Goal: Task Accomplishment & Management: Manage account settings

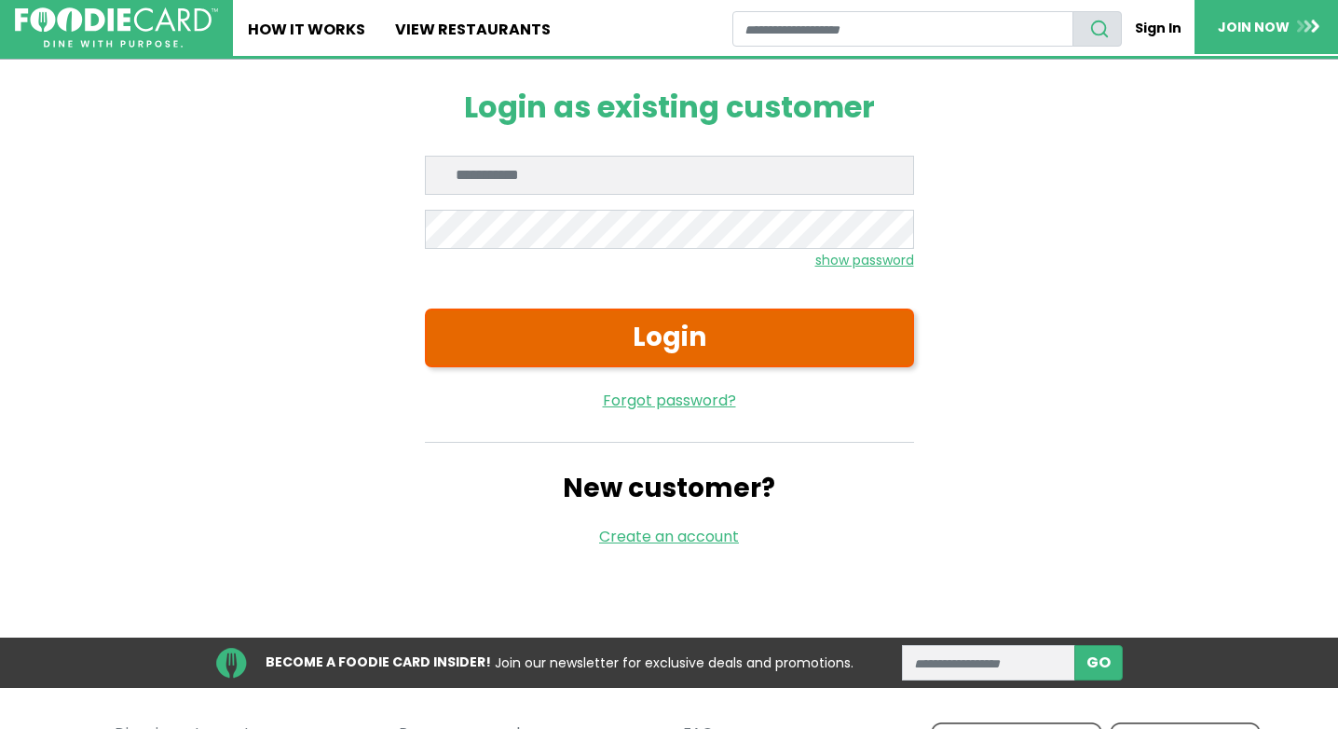
type input "**********"
click at [689, 332] on button "Login" at bounding box center [669, 337] width 489 height 59
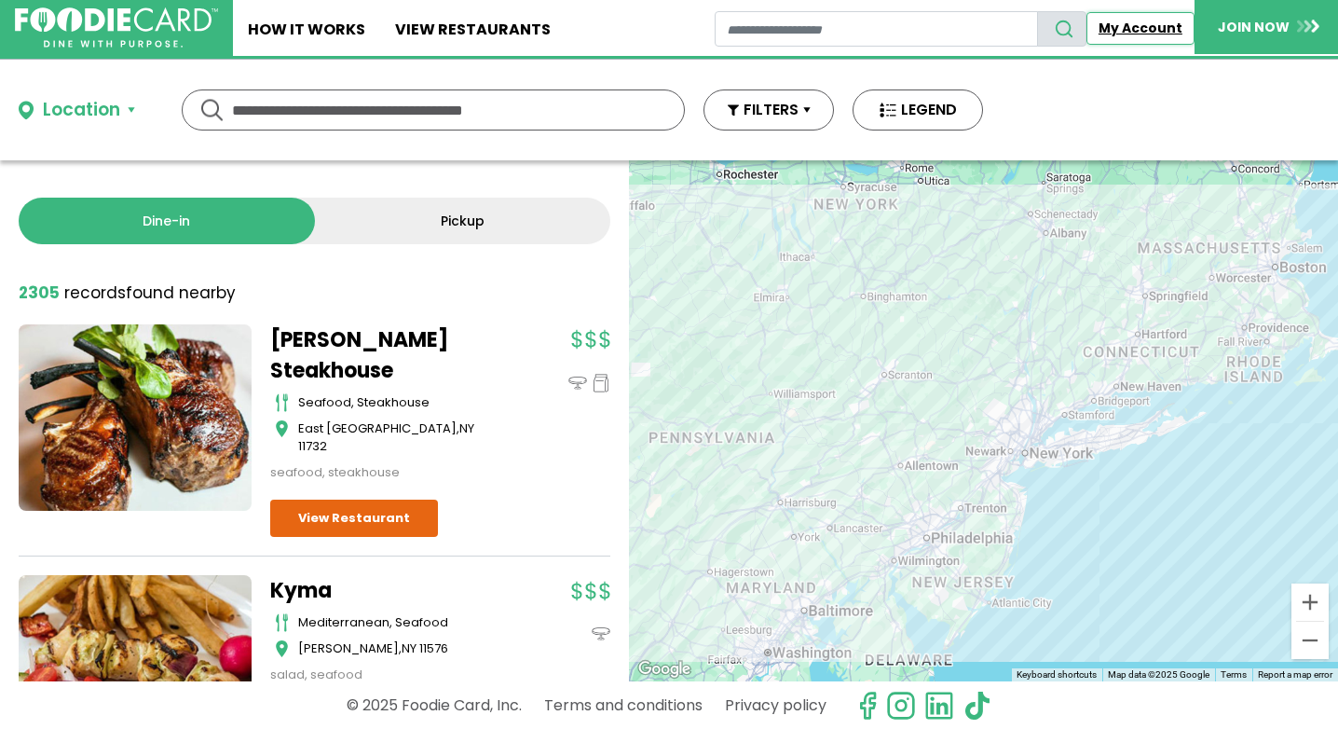
click at [1122, 31] on link "My Account" at bounding box center [1140, 28] width 108 height 33
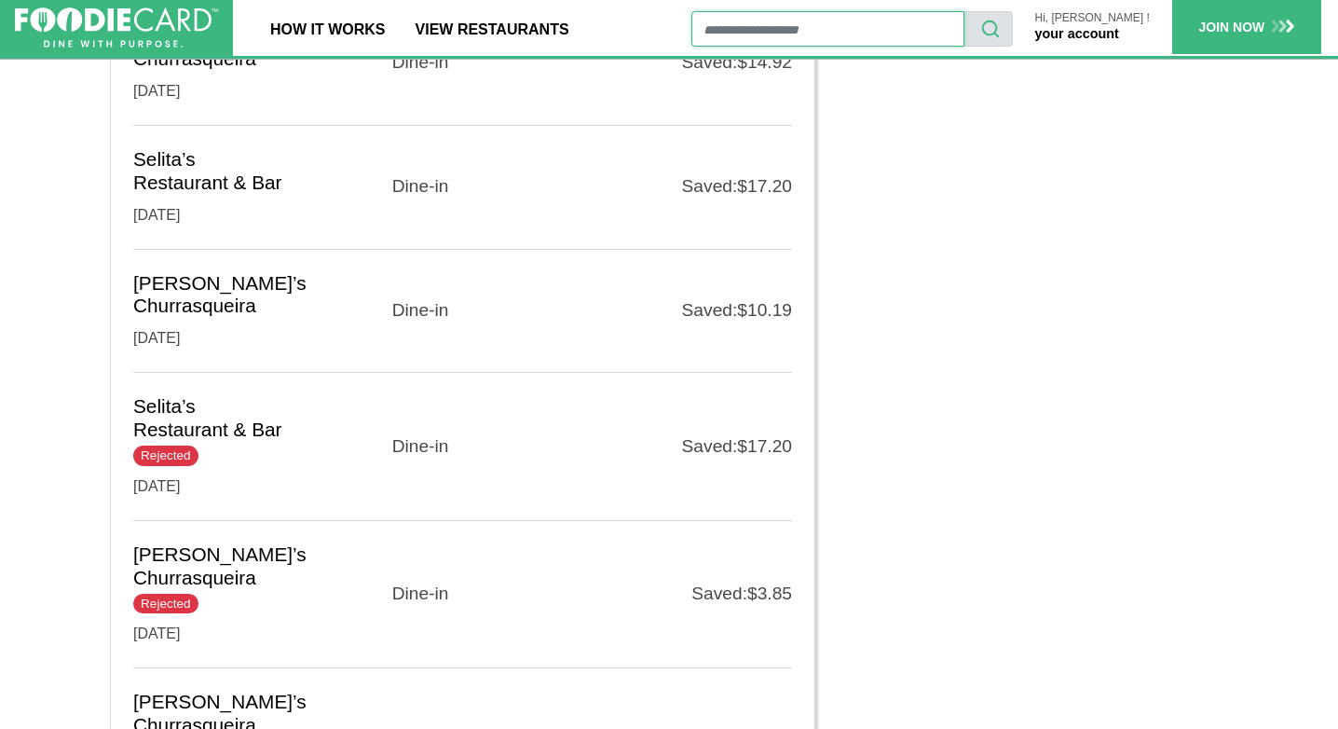
scroll to position [2282, 0]
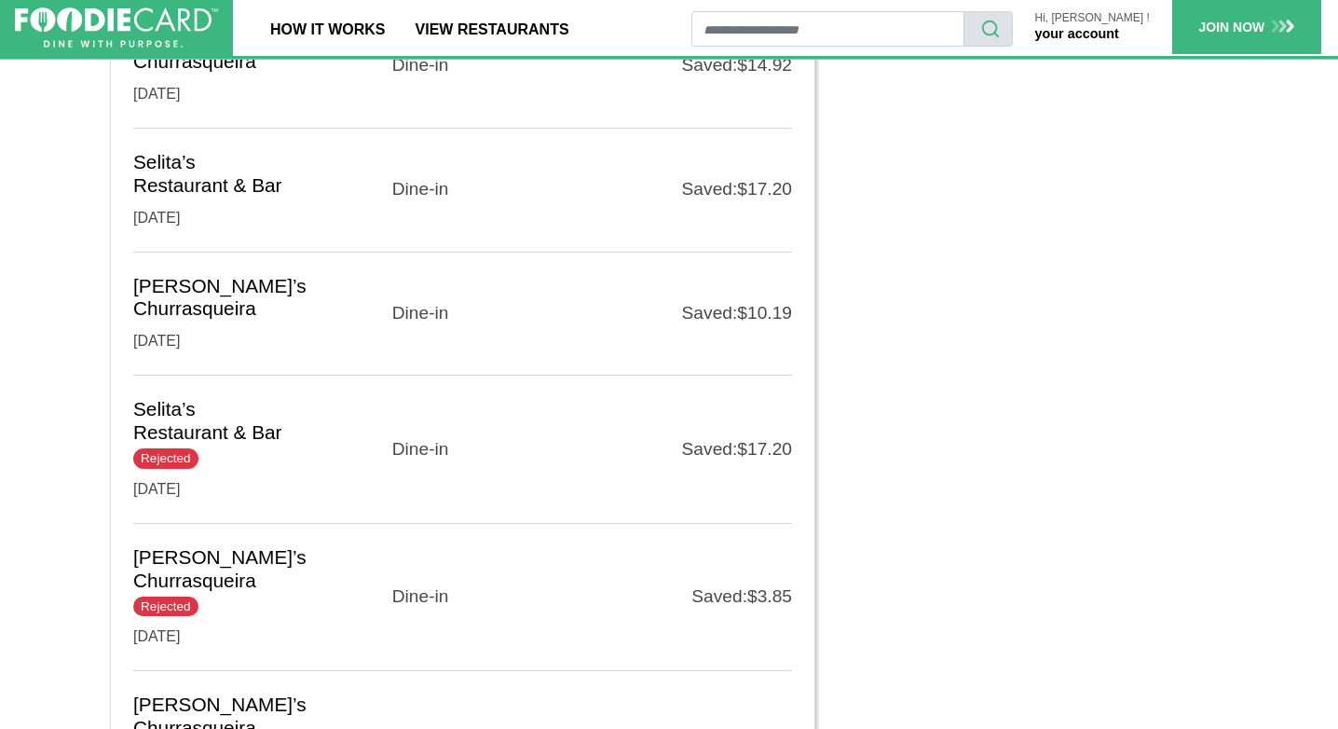
click at [179, 448] on span "Rejected" at bounding box center [165, 458] width 65 height 20
click at [184, 398] on h5 "Selita’s Restaurant & Bar Rejected" at bounding box center [208, 433] width 151 height 70
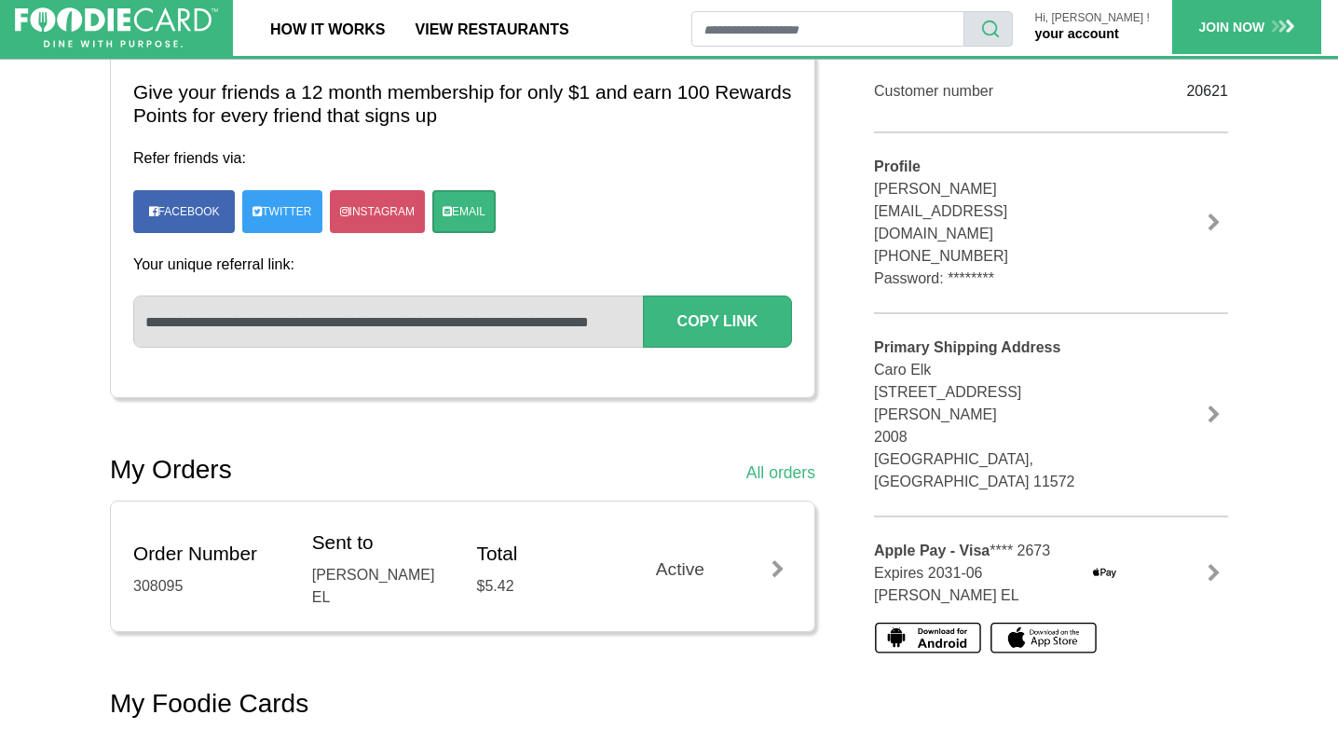
scroll to position [0, 0]
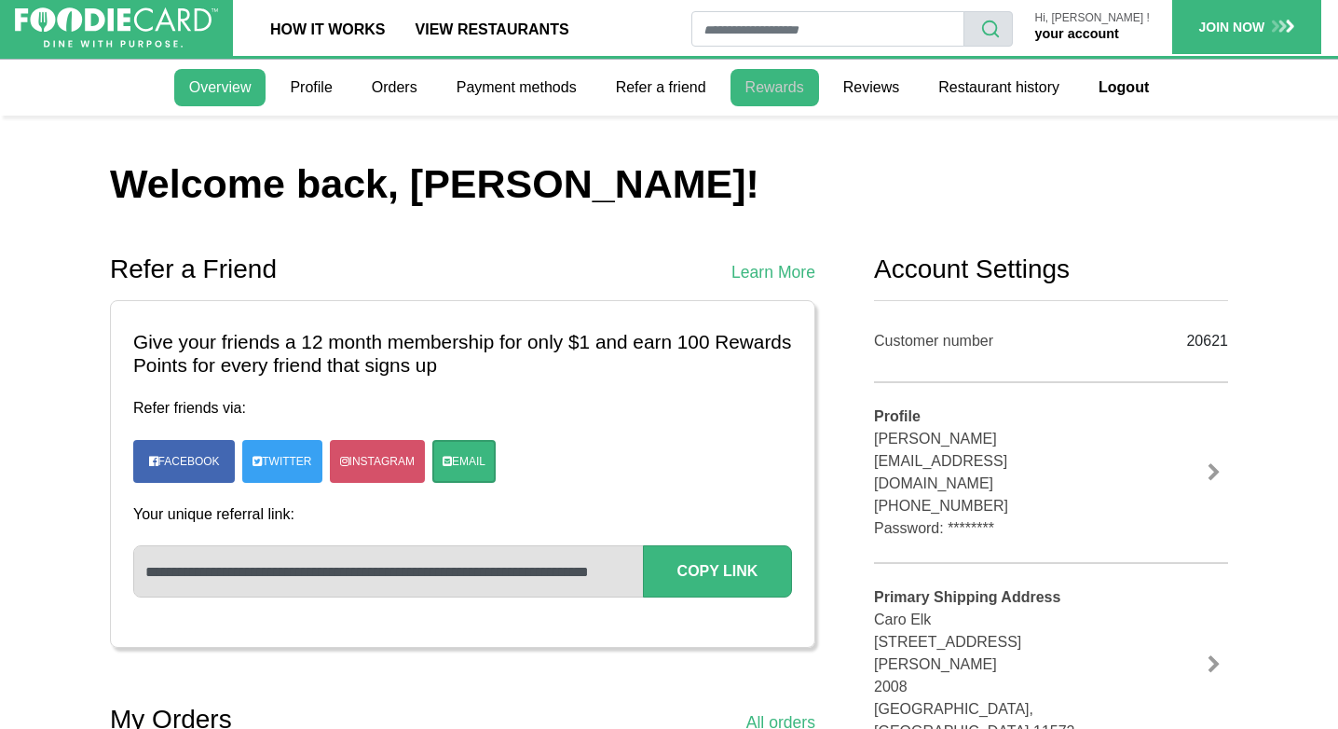
click at [778, 89] on link "Rewards" at bounding box center [774, 87] width 89 height 37
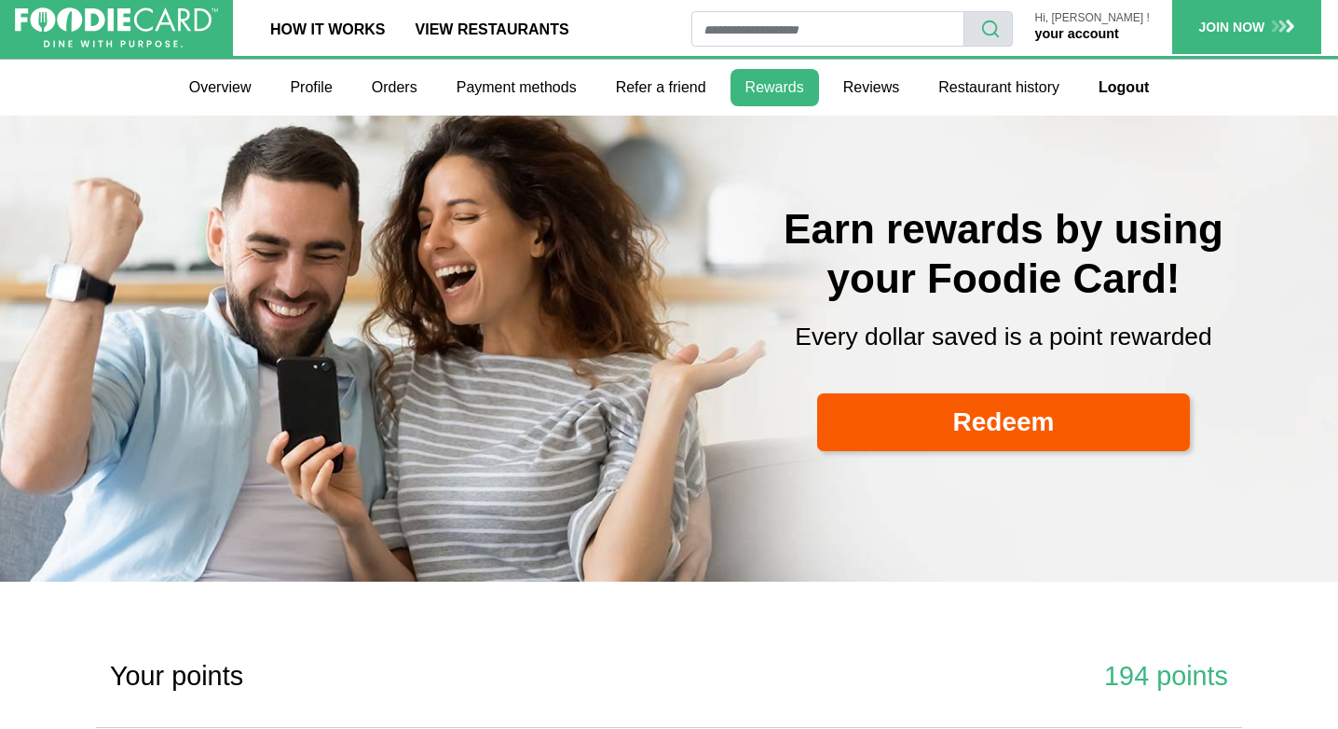
select select
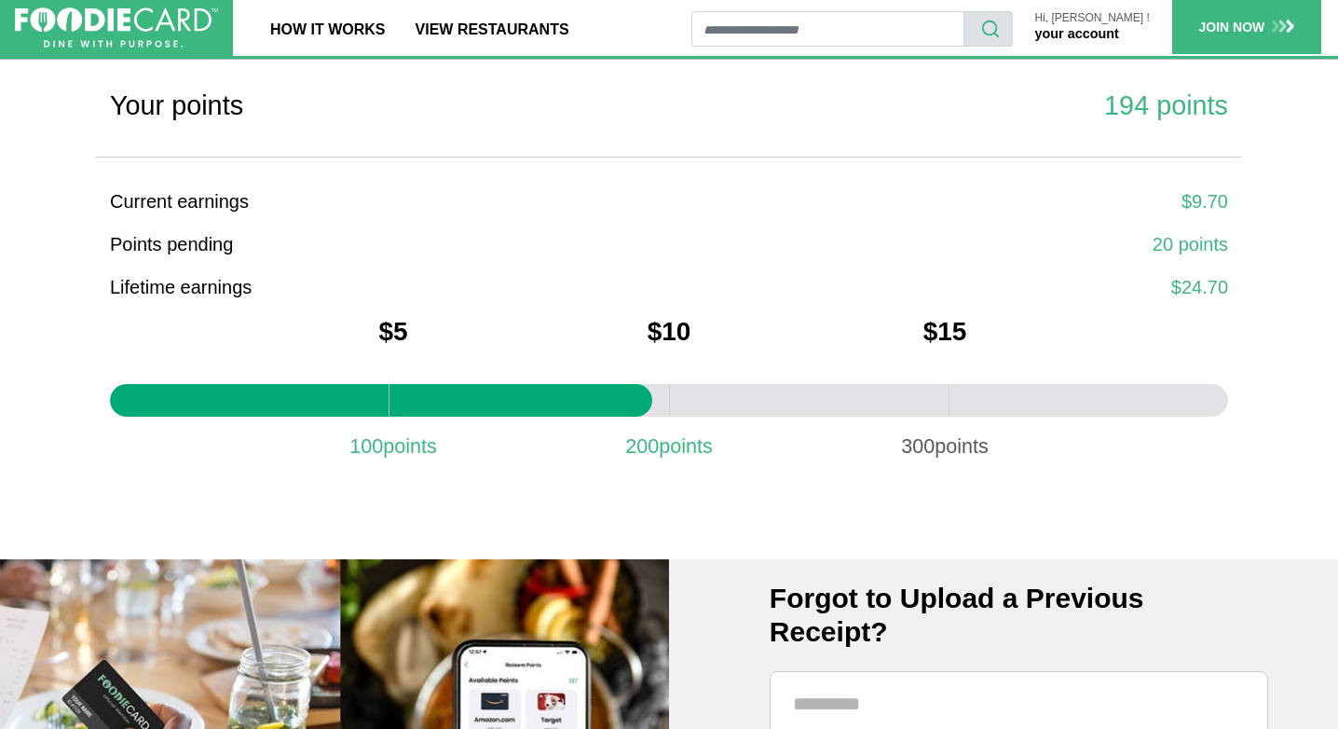
scroll to position [578, 0]
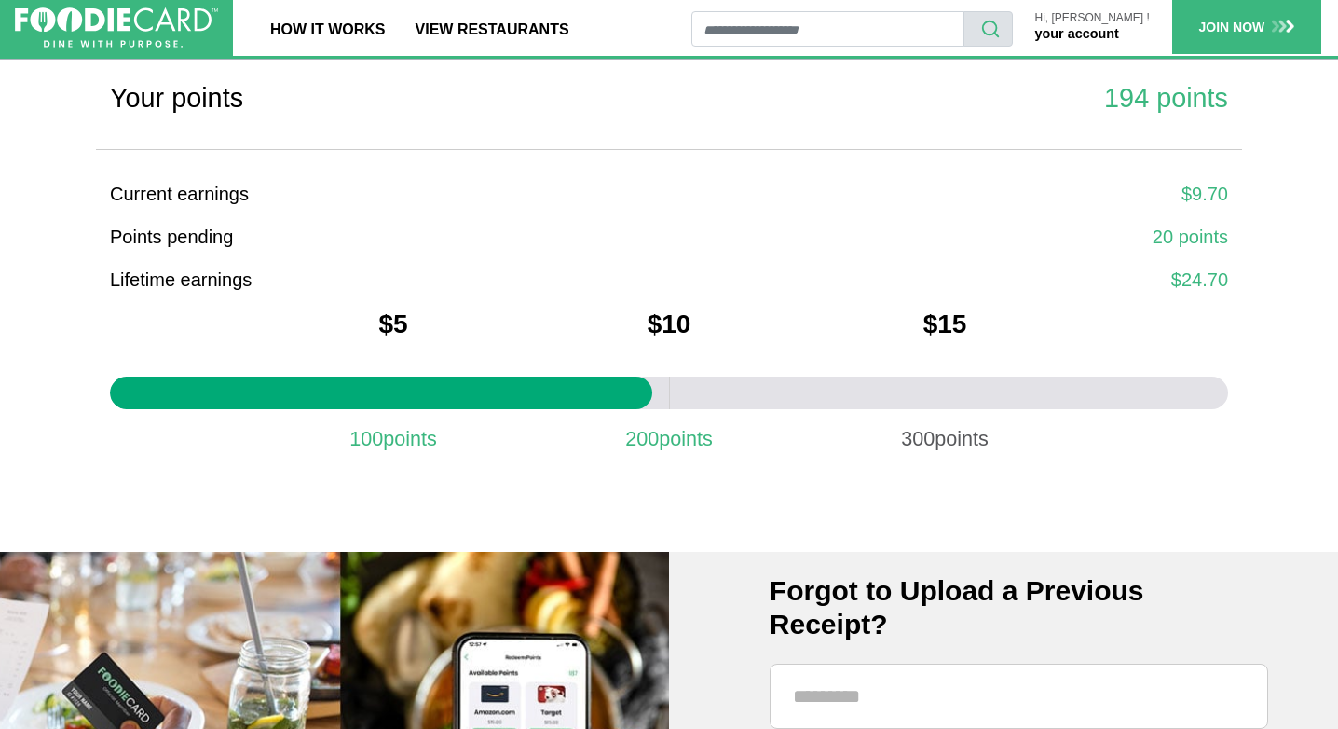
click at [822, 122] on div "Your points 194 points" at bounding box center [669, 113] width 1146 height 71
